Goal: Information Seeking & Learning: Learn about a topic

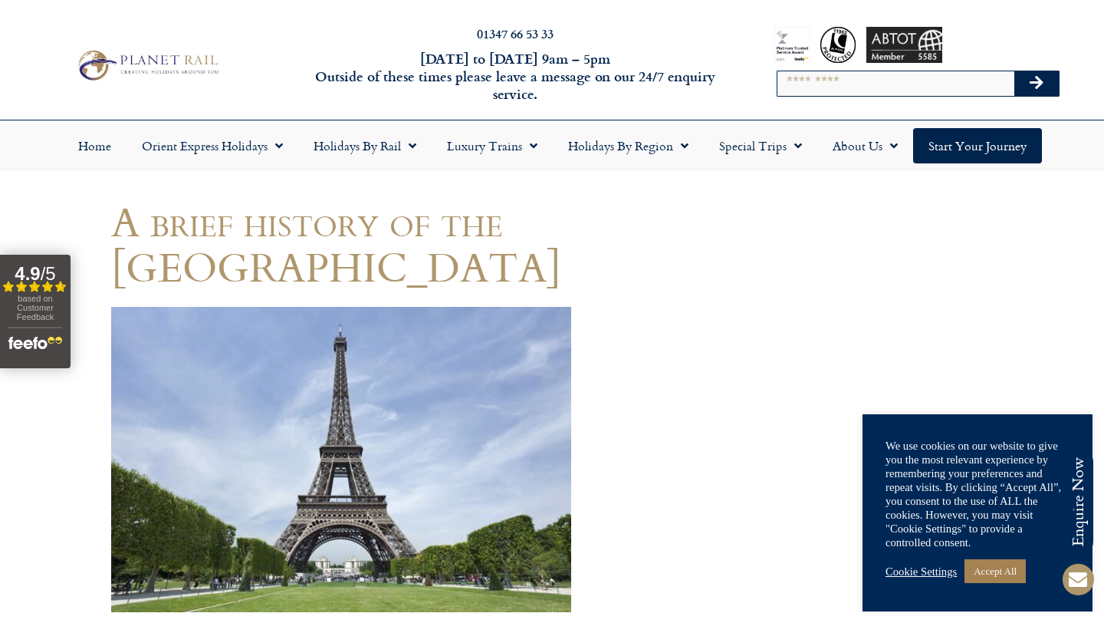
click at [349, 426] on img at bounding box center [341, 459] width 460 height 305
click at [436, 555] on img at bounding box center [341, 459] width 460 height 305
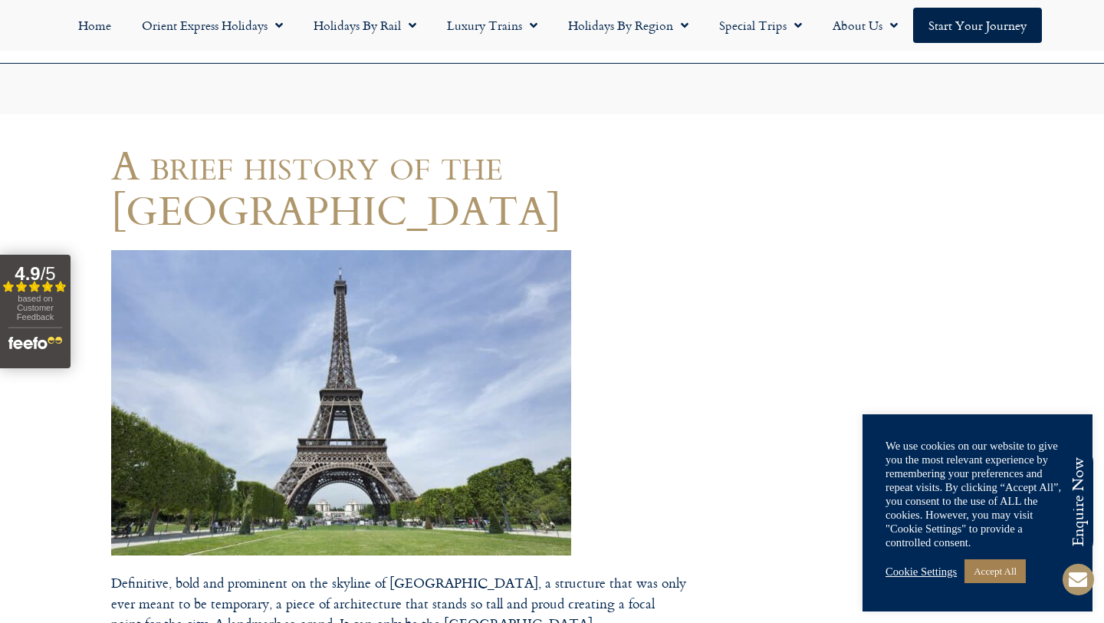
scroll to position [183, 0]
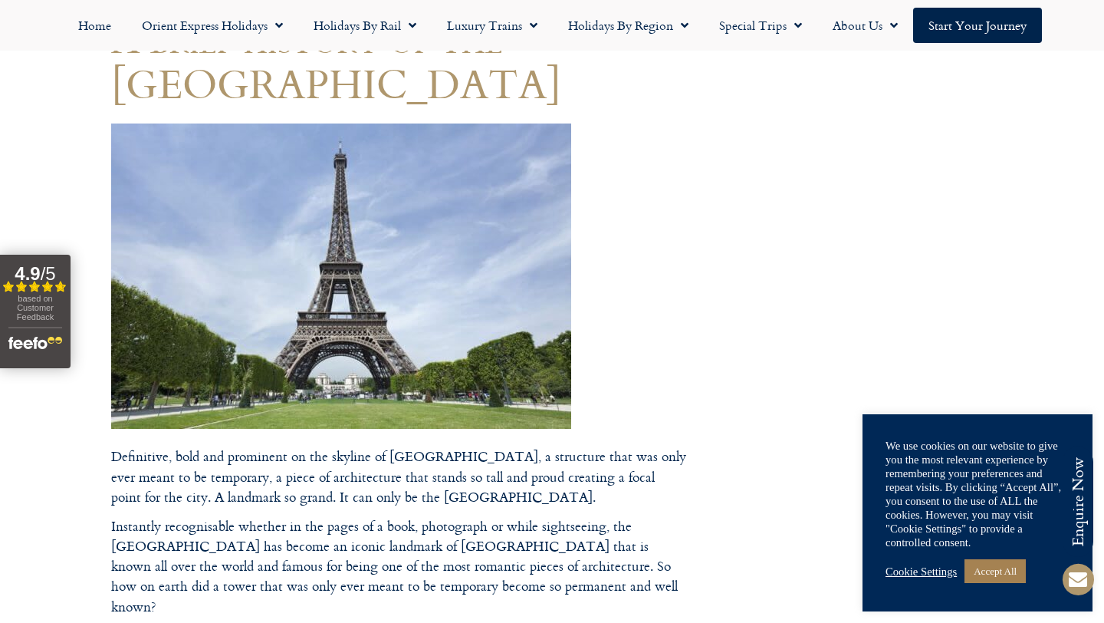
click at [446, 330] on img at bounding box center [341, 275] width 460 height 305
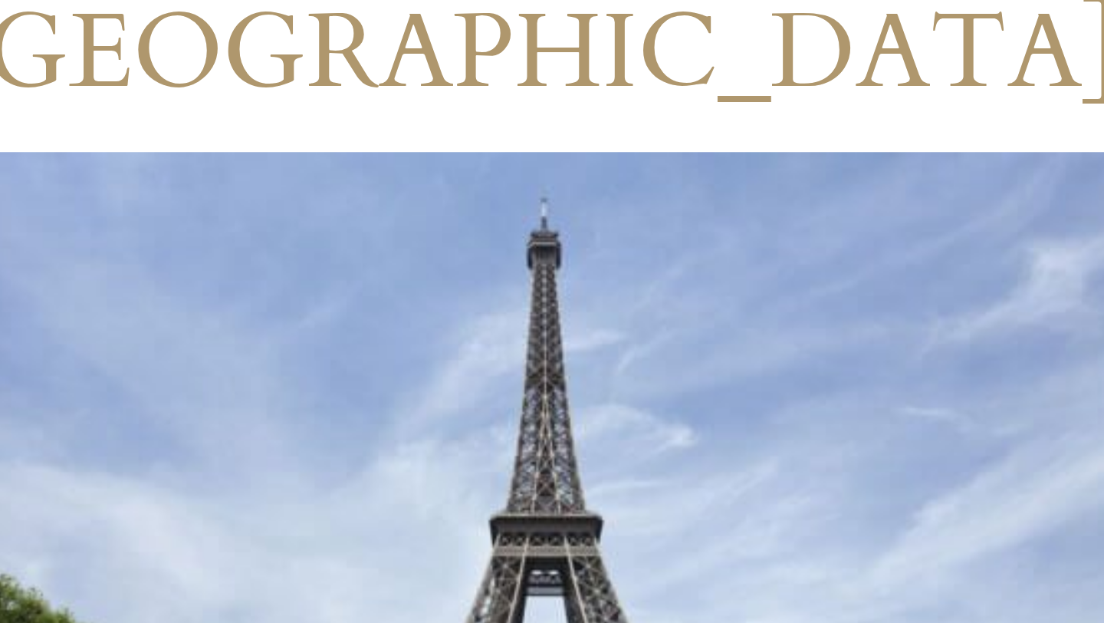
scroll to position [0, 0]
